Goal: Information Seeking & Learning: Learn about a topic

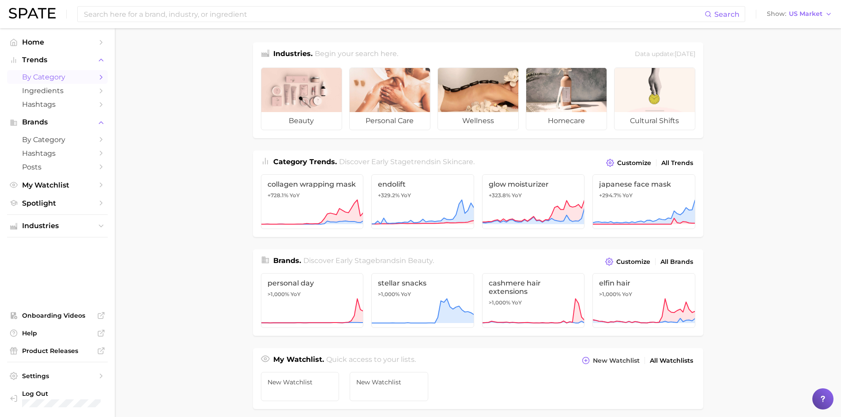
click at [99, 78] on icon "Sidebar" at bounding box center [101, 77] width 8 height 8
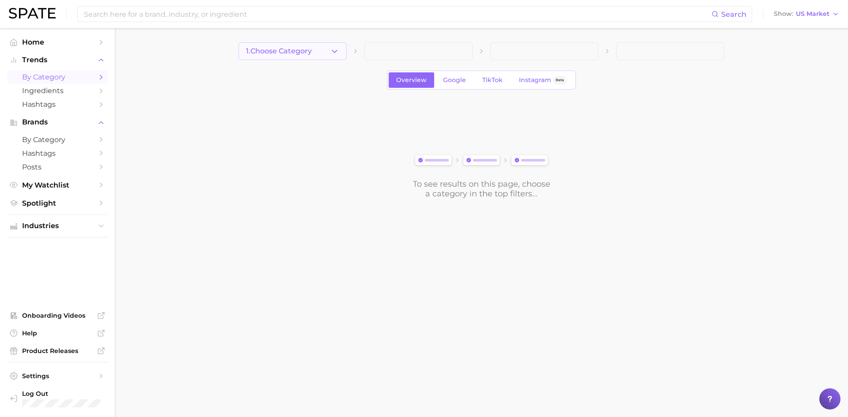
click at [339, 53] on icon "button" at bounding box center [334, 51] width 9 height 9
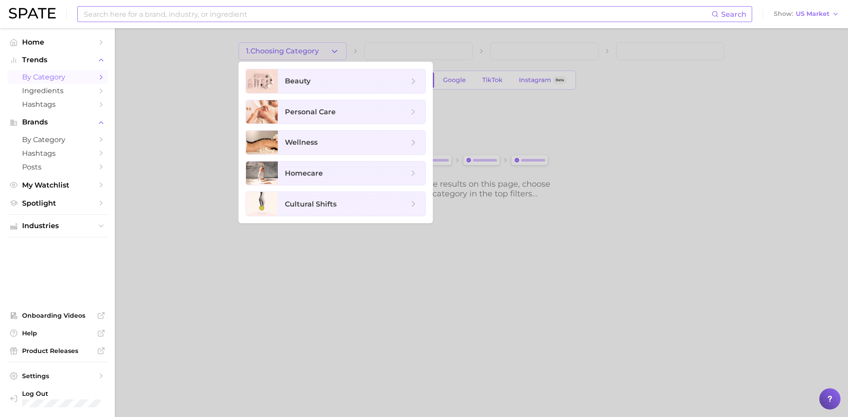
click at [238, 12] on input at bounding box center [397, 14] width 628 height 15
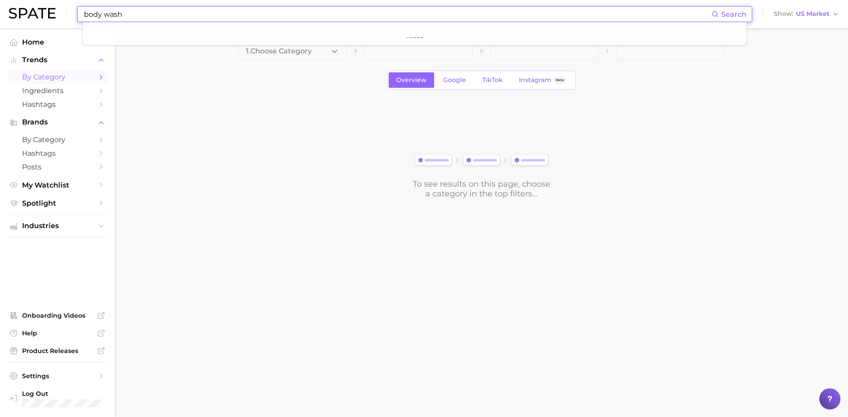
type input "body wash"
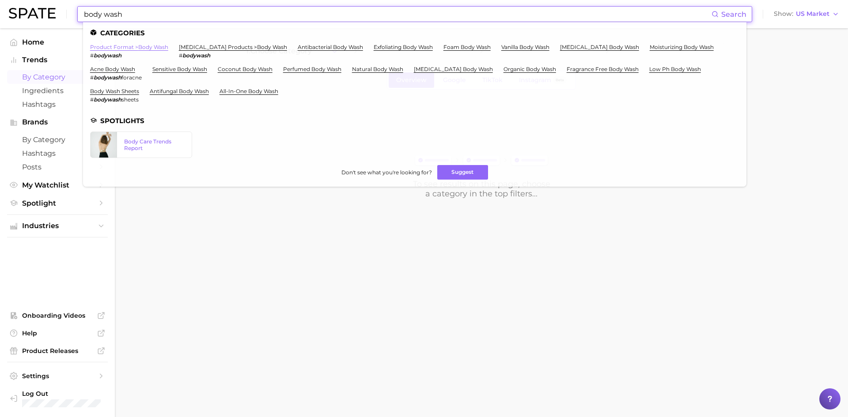
click at [143, 49] on link "product format > body wash" at bounding box center [129, 47] width 78 height 7
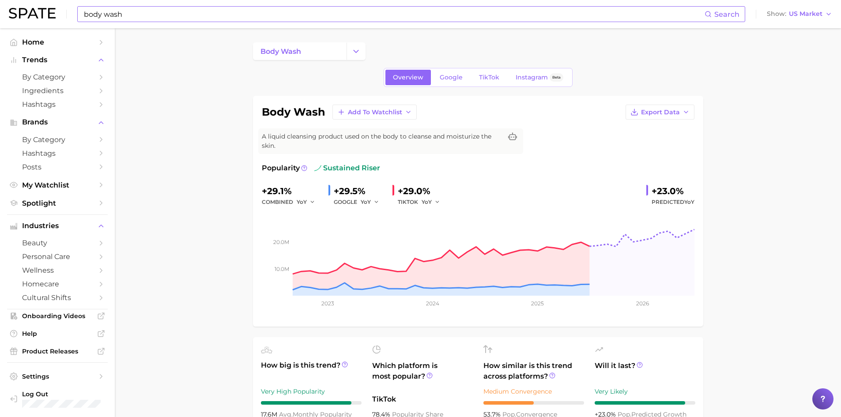
drag, startPoint x: 149, startPoint y: 11, endPoint x: 139, endPoint y: 13, distance: 10.3
click at [148, 11] on input "body wash" at bounding box center [394, 14] width 622 height 15
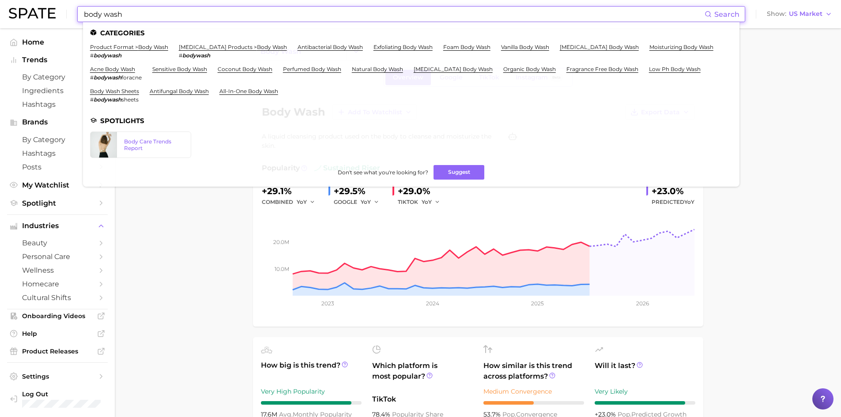
click at [86, 11] on input "body wash" at bounding box center [394, 14] width 622 height 15
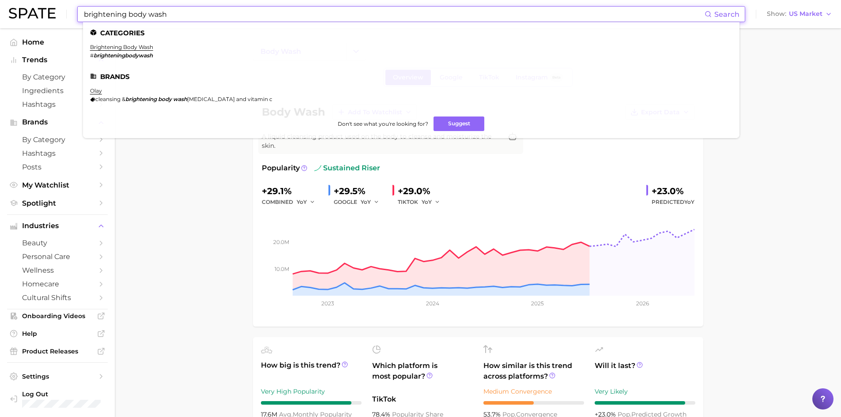
click at [131, 48] on link "brightening body wash" at bounding box center [121, 47] width 63 height 7
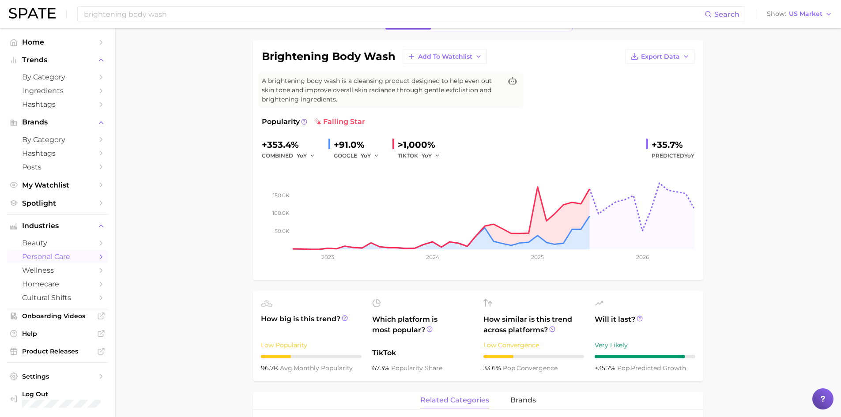
scroll to position [42, 0]
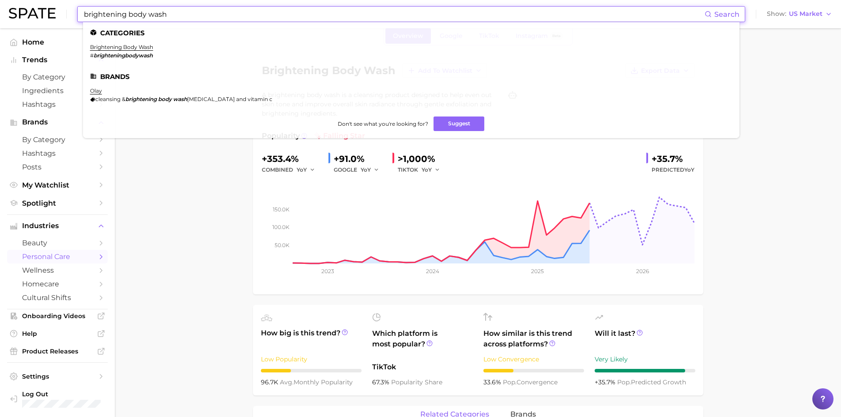
click at [185, 17] on input "brightening body wash" at bounding box center [394, 14] width 622 height 15
click at [151, 14] on input "brightening body wash" at bounding box center [394, 14] width 622 height 15
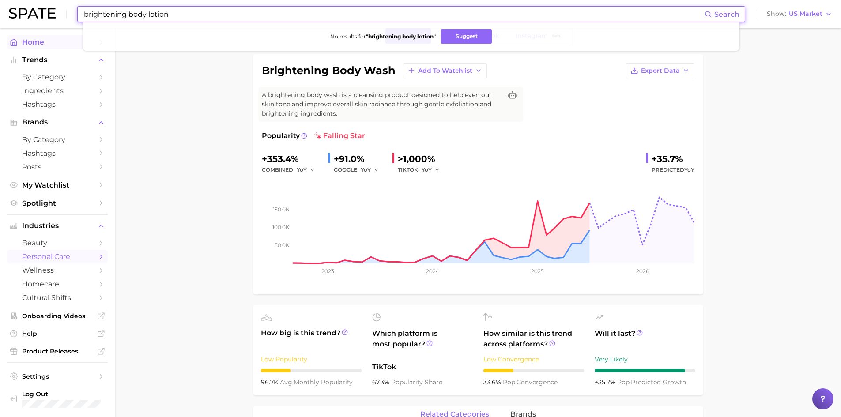
drag, startPoint x: 129, startPoint y: 15, endPoint x: 19, endPoint y: 37, distance: 111.3
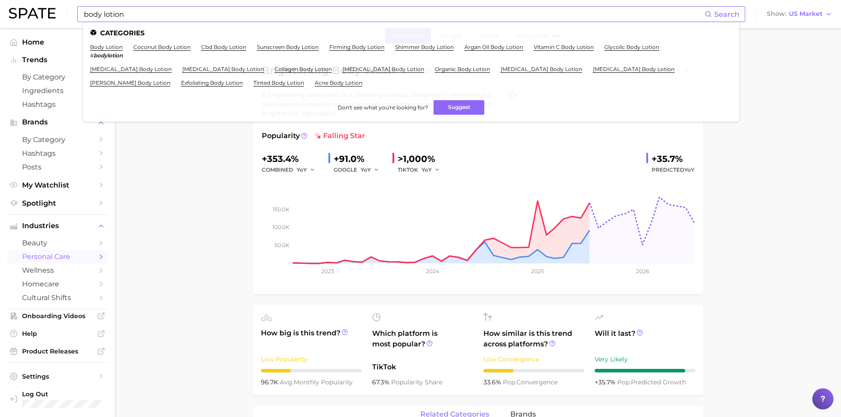
drag, startPoint x: 110, startPoint y: 52, endPoint x: 108, endPoint y: 43, distance: 9.1
click at [108, 43] on ul "Categories body lotion # bodylotion coconut body lotion cbd body lotion sunscre…" at bounding box center [411, 72] width 657 height 100
click at [109, 50] on link "body lotion" at bounding box center [106, 47] width 33 height 7
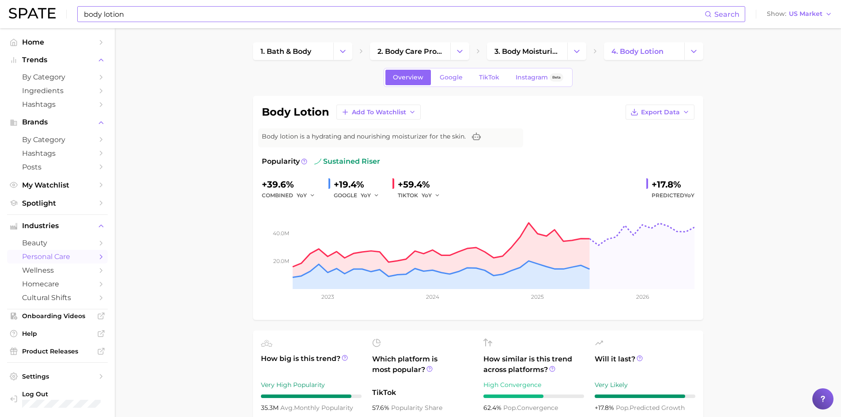
click at [121, 20] on input "body lotion" at bounding box center [394, 14] width 622 height 15
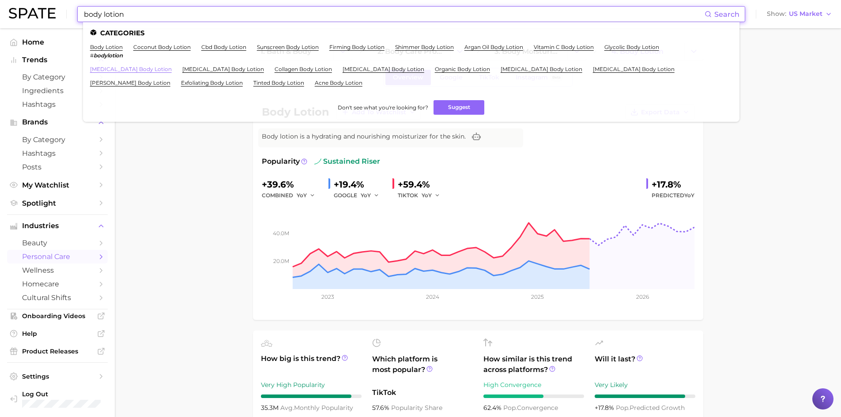
click at [137, 70] on link "[MEDICAL_DATA] body lotion" at bounding box center [131, 69] width 82 height 7
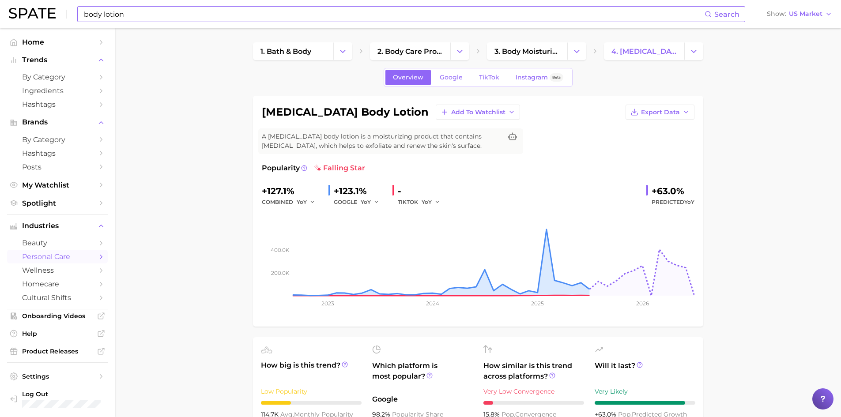
click at [102, 11] on input "body lotion" at bounding box center [394, 14] width 622 height 15
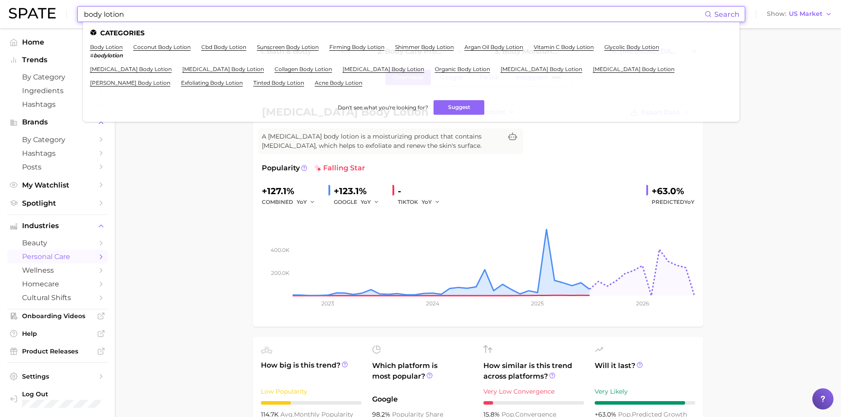
click at [83, 14] on input "body lotion" at bounding box center [394, 14] width 622 height 15
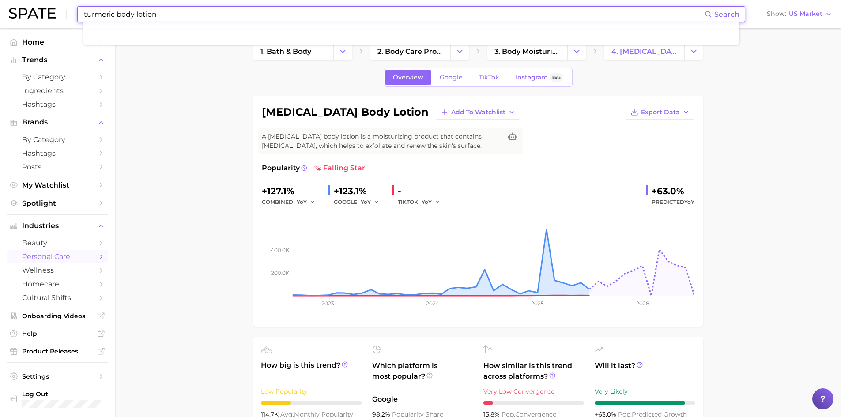
type input "turmeric body lotion"
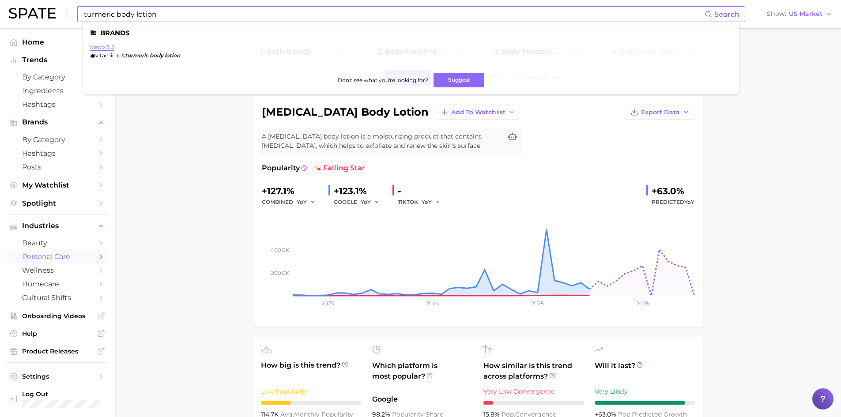
click at [110, 47] on link "medix 5.5" at bounding box center [102, 47] width 24 height 7
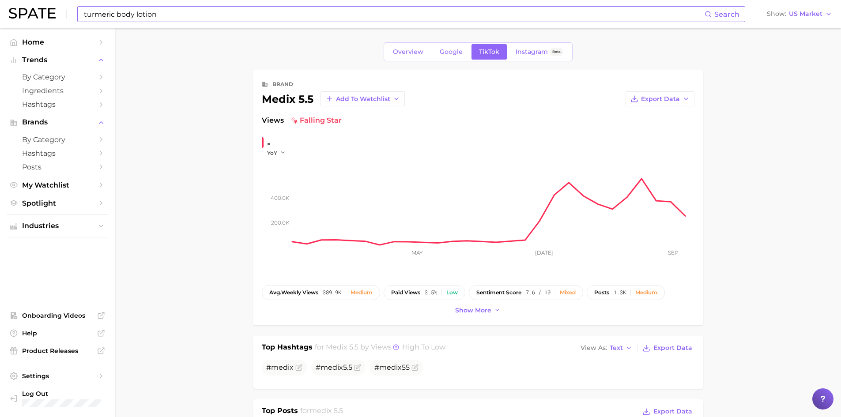
click at [116, 19] on input "turmeric body lotion" at bounding box center [394, 14] width 622 height 15
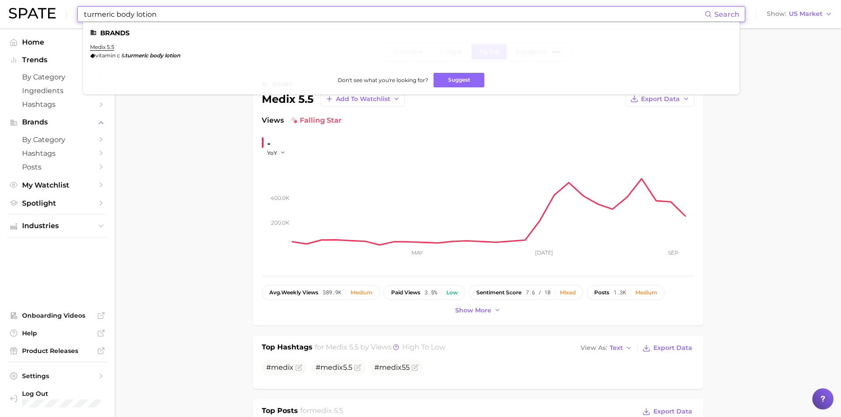
click at [132, 15] on input "turmeric body lotion" at bounding box center [394, 14] width 622 height 15
click at [130, 13] on input "turmeric body lotion" at bounding box center [394, 14] width 622 height 15
drag, startPoint x: 144, startPoint y: 10, endPoint x: 114, endPoint y: 13, distance: 29.3
click at [114, 13] on input "turmeric lotion" at bounding box center [394, 14] width 622 height 15
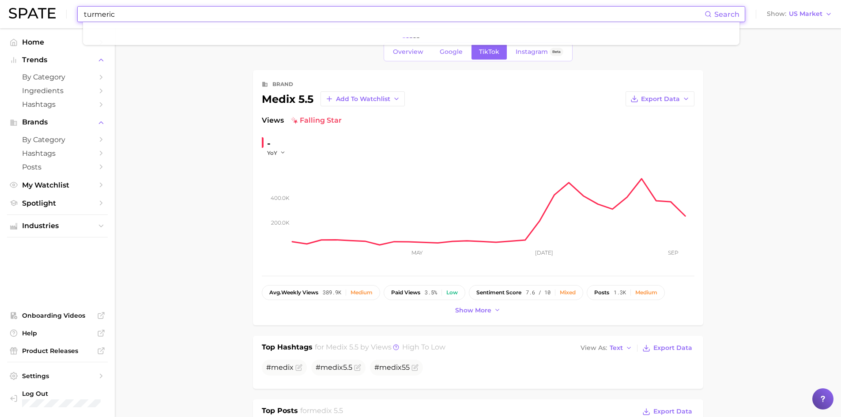
type input "turmeric"
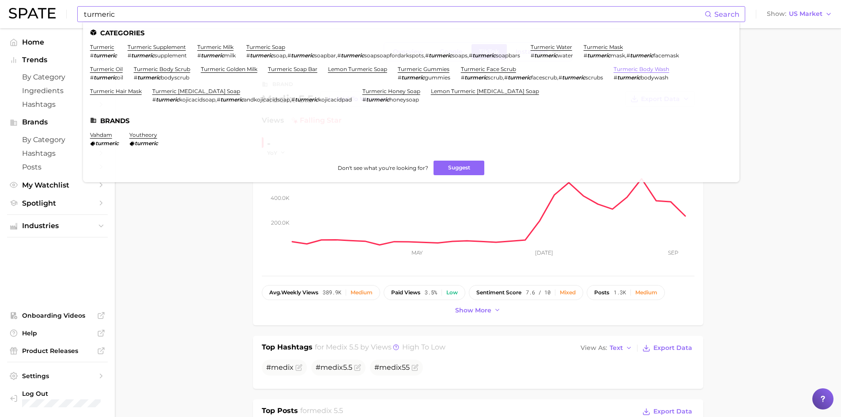
click at [650, 69] on link "turmeric body wash" at bounding box center [642, 69] width 56 height 7
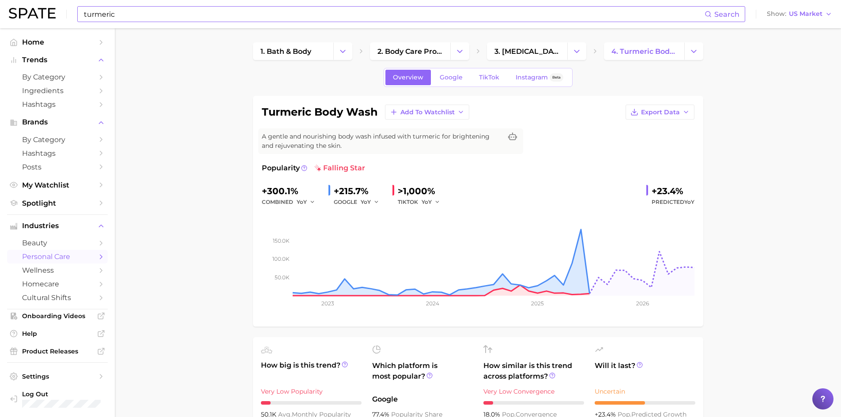
click at [117, 15] on input "turmeric" at bounding box center [394, 14] width 622 height 15
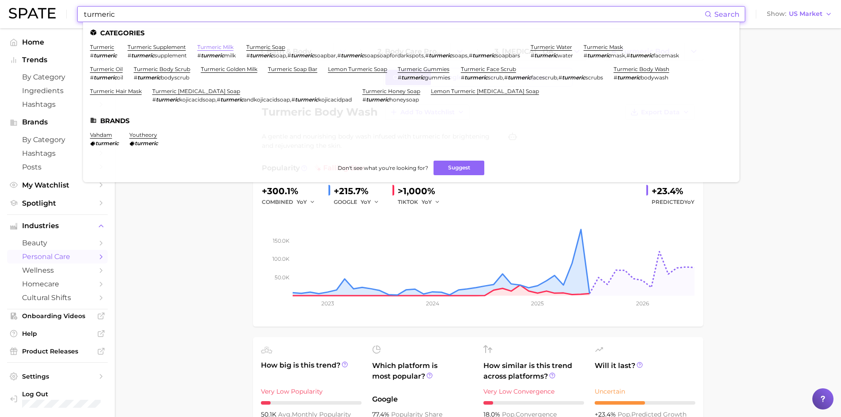
click at [226, 46] on link "turmeric milk" at bounding box center [215, 47] width 36 height 7
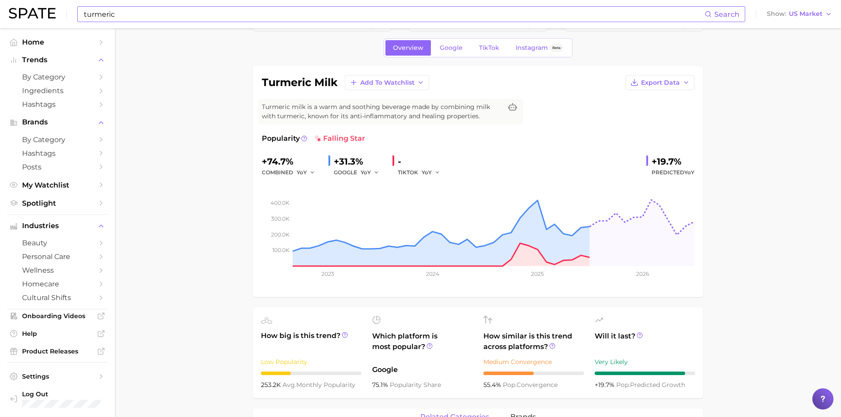
scroll to position [44, 0]
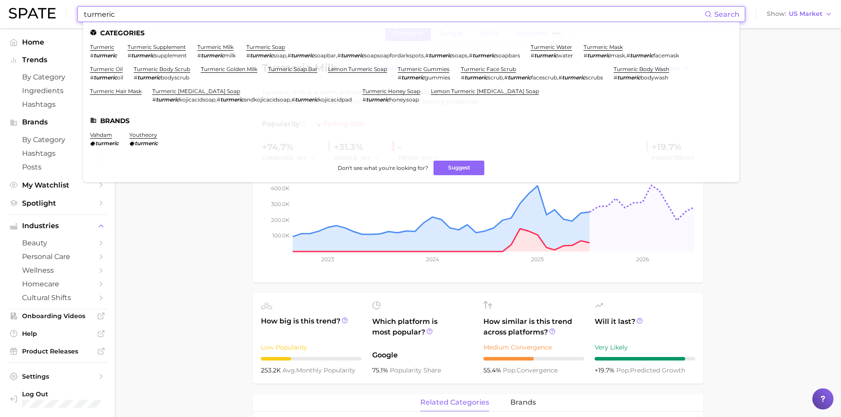
click at [137, 14] on input "turmeric" at bounding box center [394, 14] width 622 height 15
click at [255, 47] on link "turmeric soap" at bounding box center [265, 47] width 39 height 7
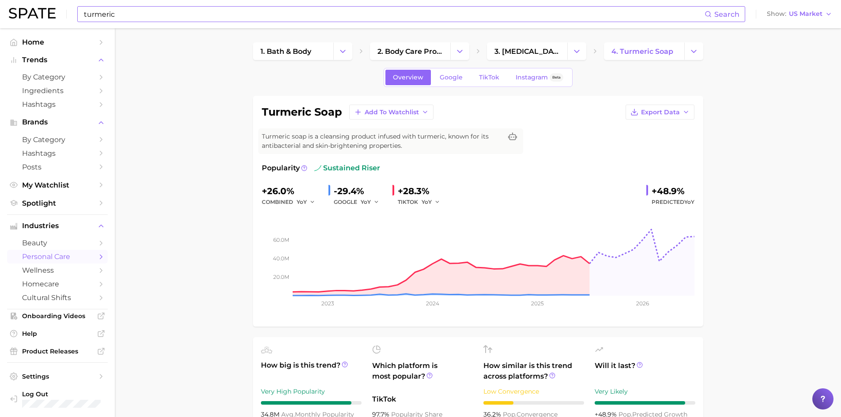
click at [176, 21] on input "turmeric" at bounding box center [394, 14] width 622 height 15
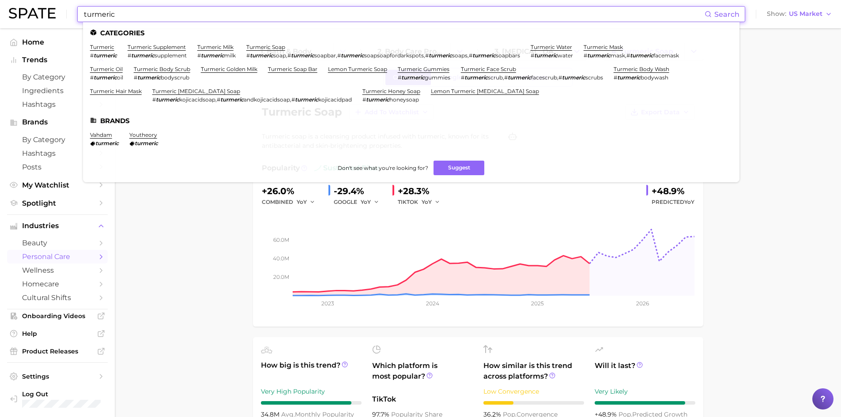
drag, startPoint x: 149, startPoint y: 16, endPoint x: 49, endPoint y: 16, distance: 99.8
click at [49, 16] on div "turmeric Search Categories turmeric # turmeric turmeric supplement # turmeric s…" at bounding box center [421, 14] width 824 height 28
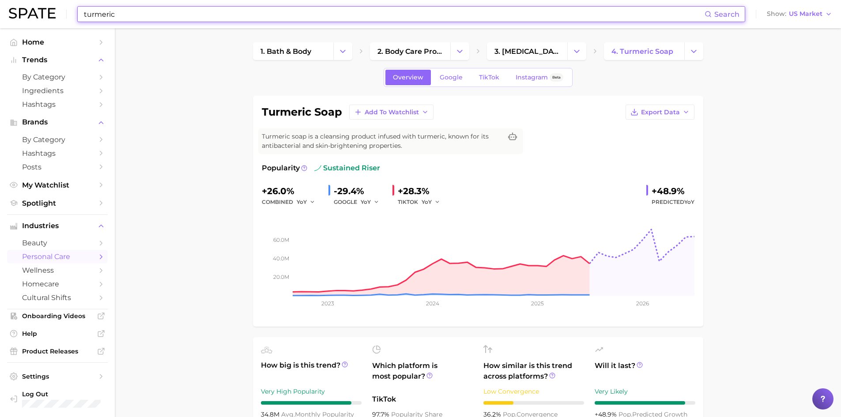
type input "s"
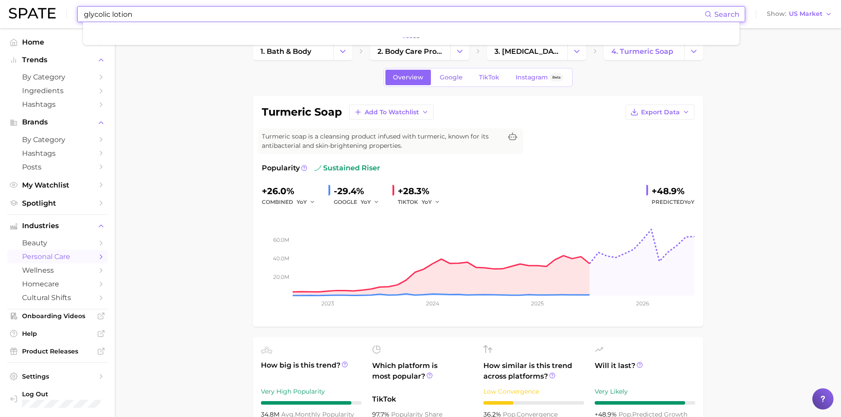
type input "glycolic lotion"
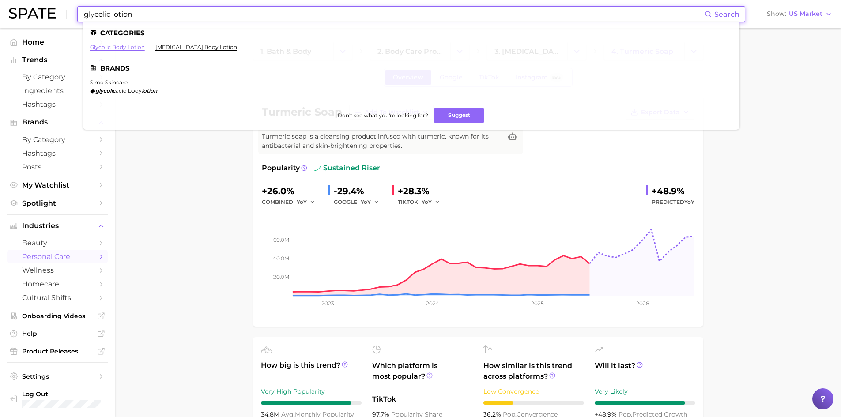
click at [136, 47] on link "glycolic body lotion" at bounding box center [117, 47] width 55 height 7
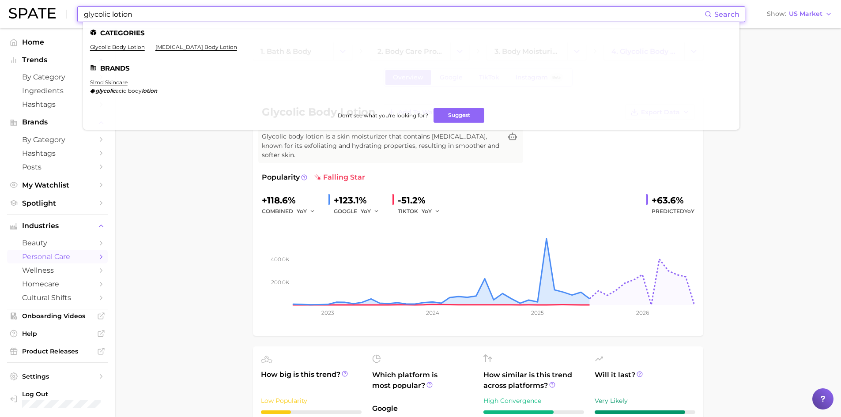
click at [115, 15] on input "glycolic lotion" at bounding box center [394, 14] width 622 height 15
click at [184, 47] on link "[MEDICAL_DATA] body lotion" at bounding box center [196, 47] width 82 height 7
